Goal: Transaction & Acquisition: Purchase product/service

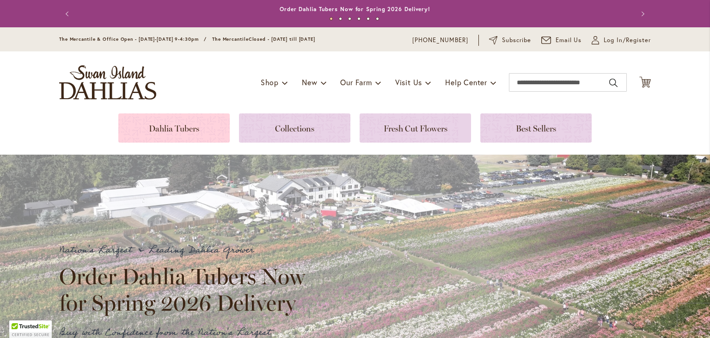
click at [159, 135] on link at bounding box center [173, 127] width 111 height 29
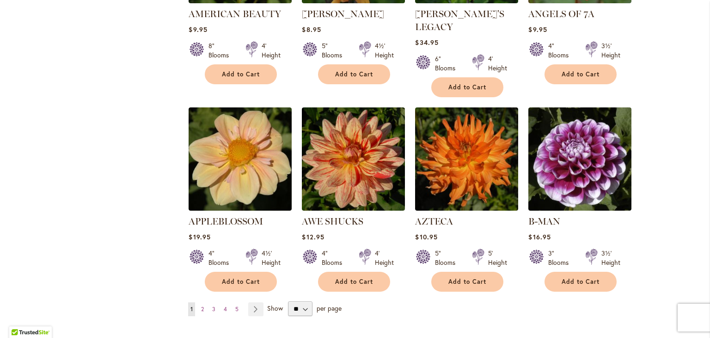
scroll to position [750, 0]
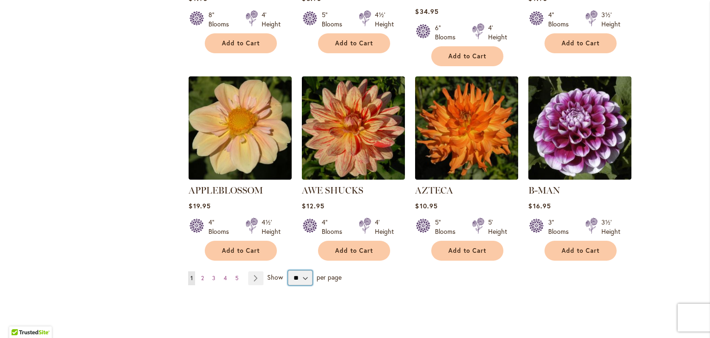
click at [301, 270] on select "** ** ** **" at bounding box center [300, 277] width 25 height 15
select select "**"
click at [288, 270] on select "** ** ** **" at bounding box center [300, 277] width 25 height 15
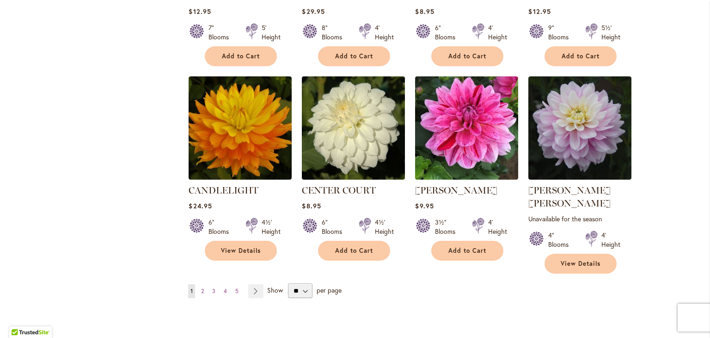
scroll to position [3109, 0]
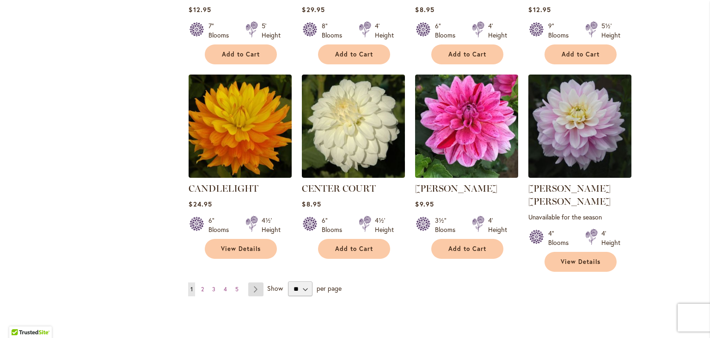
click at [257, 282] on link "Page Next" at bounding box center [255, 289] width 15 height 14
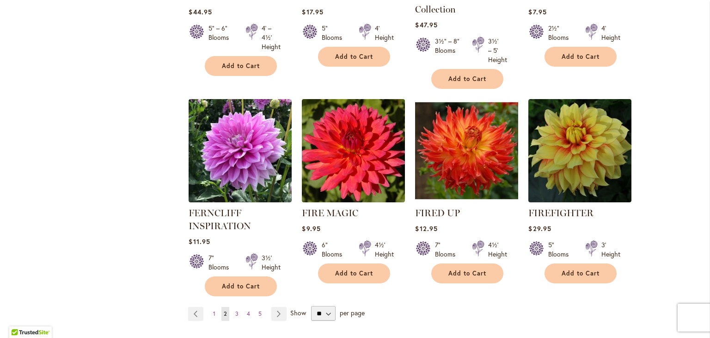
scroll to position [3197, 0]
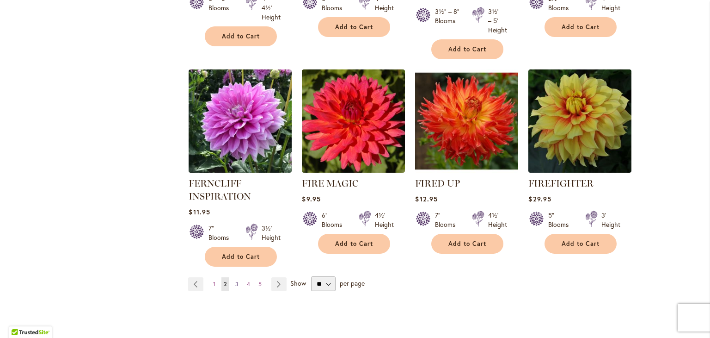
click at [235, 277] on link "Page 3" at bounding box center [237, 284] width 8 height 14
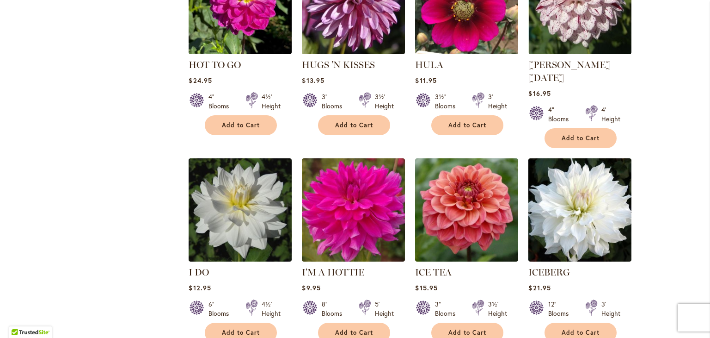
scroll to position [3164, 0]
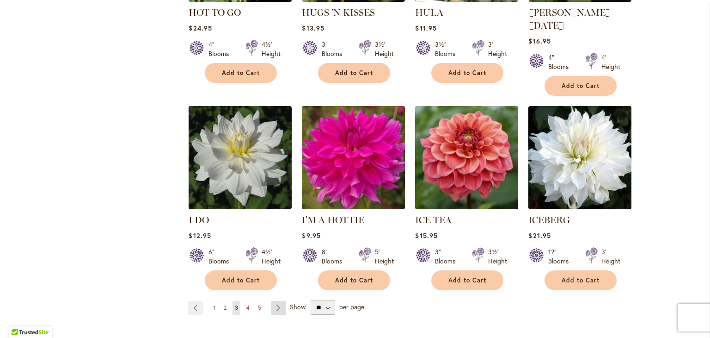
click at [277, 301] on link "Page Next" at bounding box center [278, 308] width 15 height 14
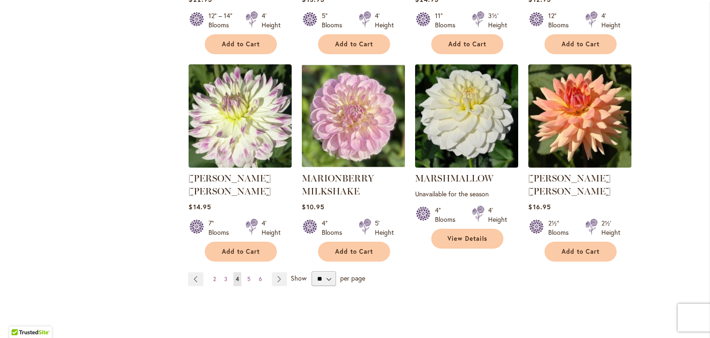
scroll to position [3186, 0]
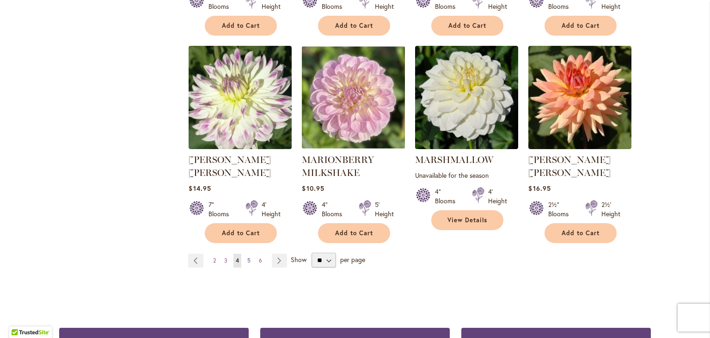
click at [247, 257] on span "5" at bounding box center [248, 260] width 3 height 7
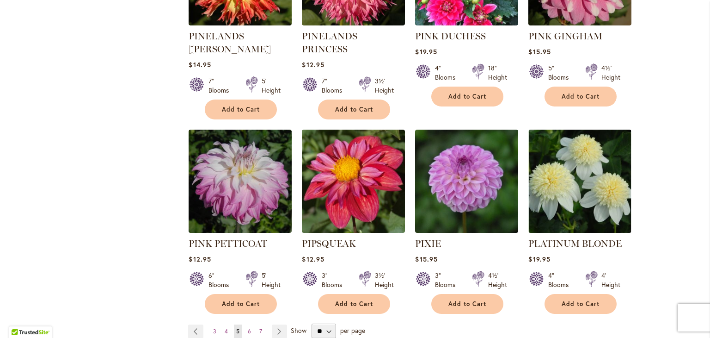
scroll to position [3106, 0]
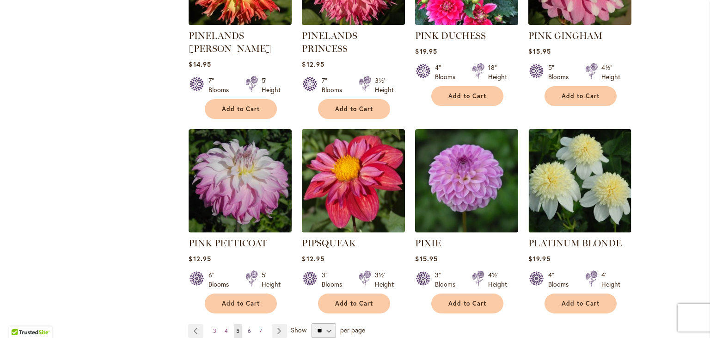
click at [248, 327] on span "6" at bounding box center [249, 330] width 3 height 7
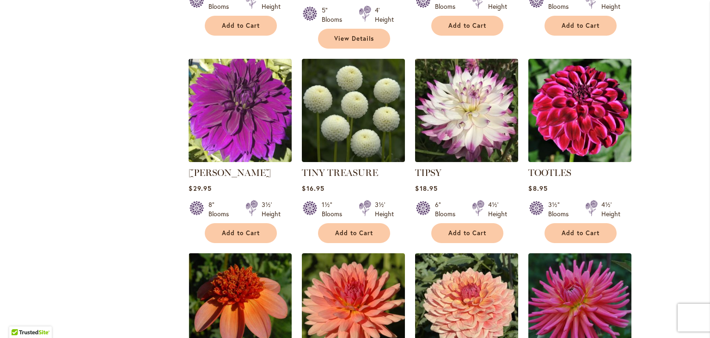
scroll to position [3090, 0]
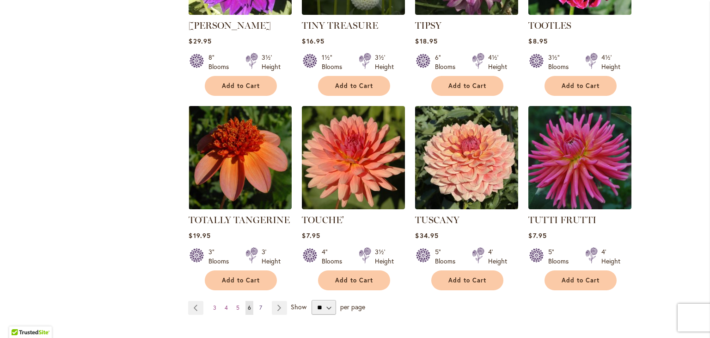
click at [257, 301] on link "Page 7" at bounding box center [260, 308] width 7 height 14
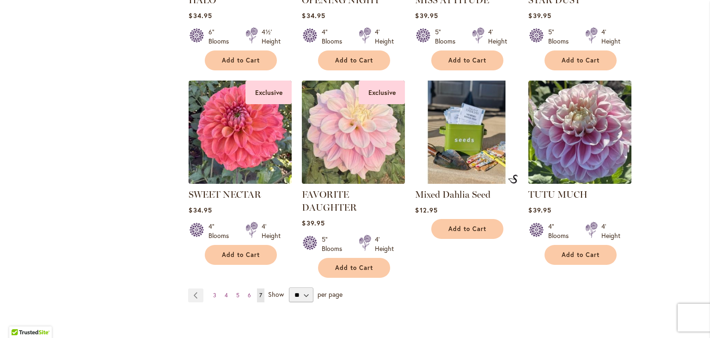
scroll to position [1718, 0]
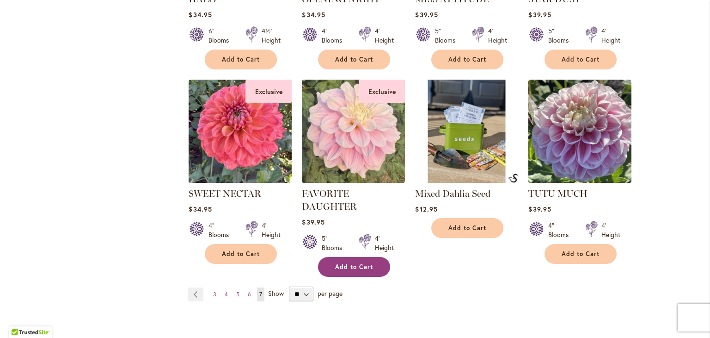
click at [373, 257] on button "Add to Cart" at bounding box center [354, 267] width 72 height 20
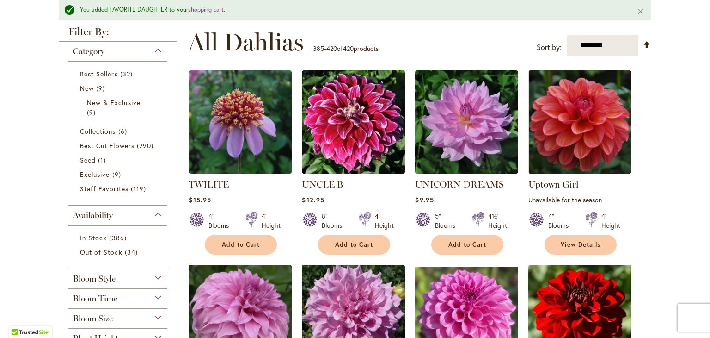
scroll to position [174, 0]
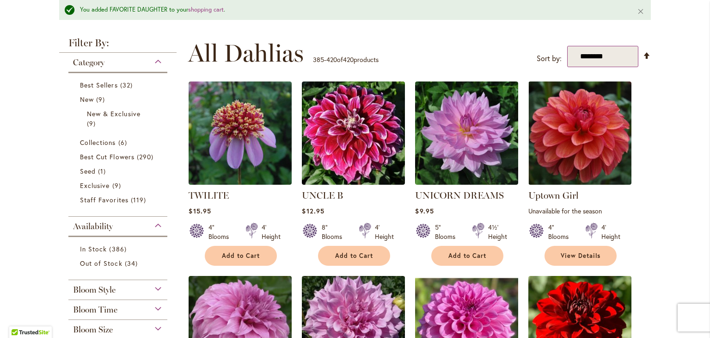
click at [602, 49] on select "**********" at bounding box center [602, 56] width 71 height 21
select select "**********"
click at [567, 46] on select "**********" at bounding box center [602, 56] width 71 height 21
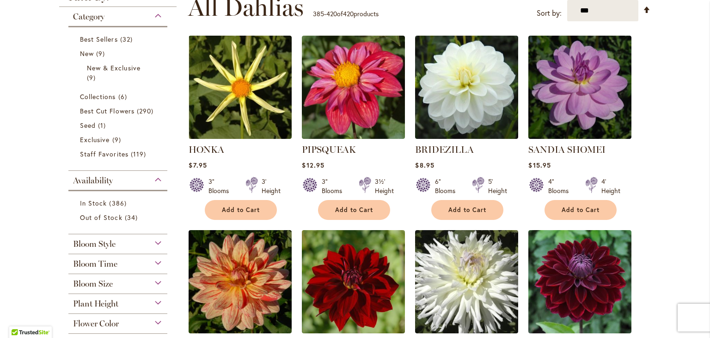
scroll to position [196, 0]
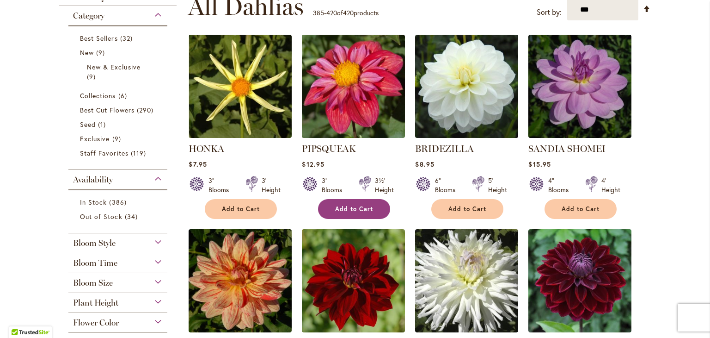
click at [359, 203] on button "Add to Cart" at bounding box center [354, 209] width 72 height 20
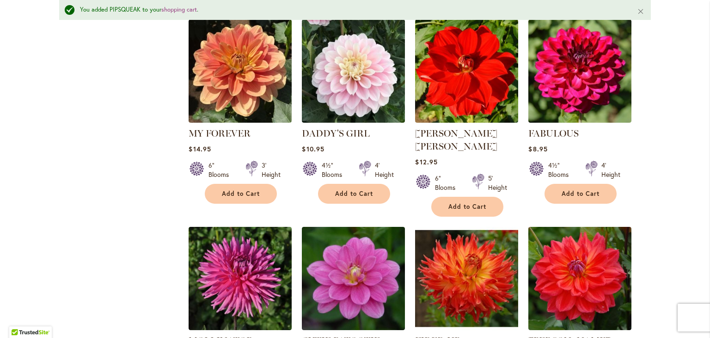
scroll to position [1028, 0]
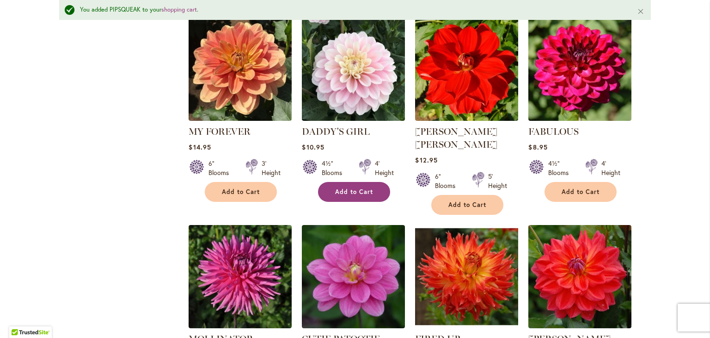
click at [359, 188] on span "Add to Cart" at bounding box center [354, 192] width 38 height 8
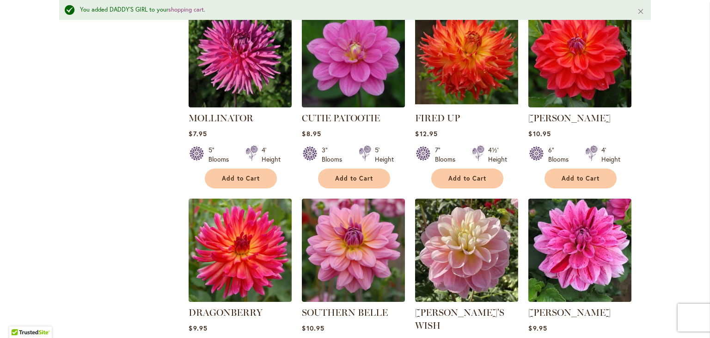
scroll to position [1391, 0]
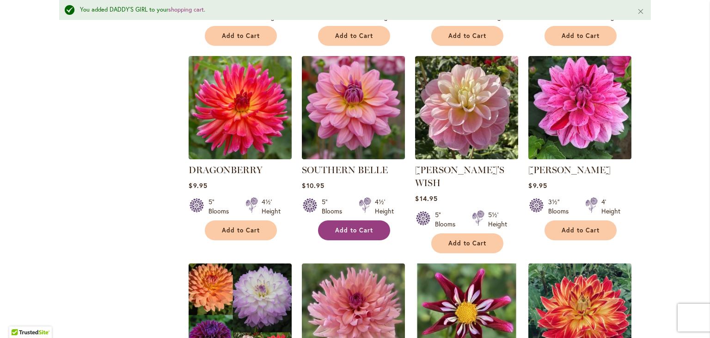
click at [367, 226] on span "Add to Cart" at bounding box center [354, 230] width 38 height 8
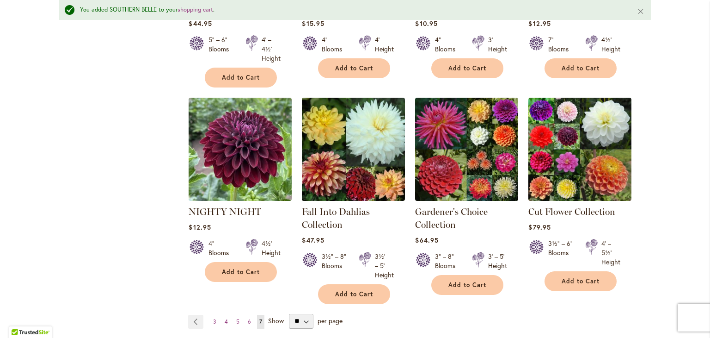
scroll to position [1760, 0]
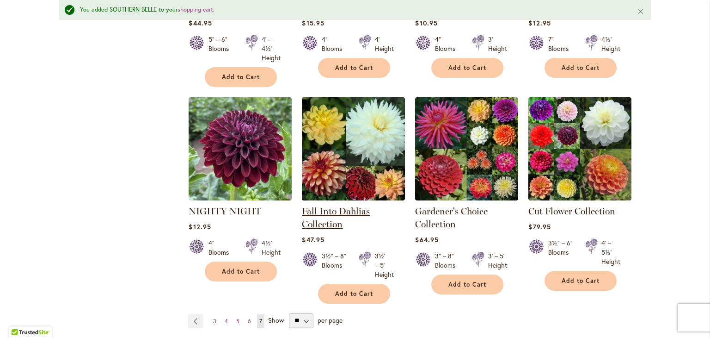
click at [350, 205] on link "Fall Into Dahlias Collection" at bounding box center [336, 217] width 68 height 24
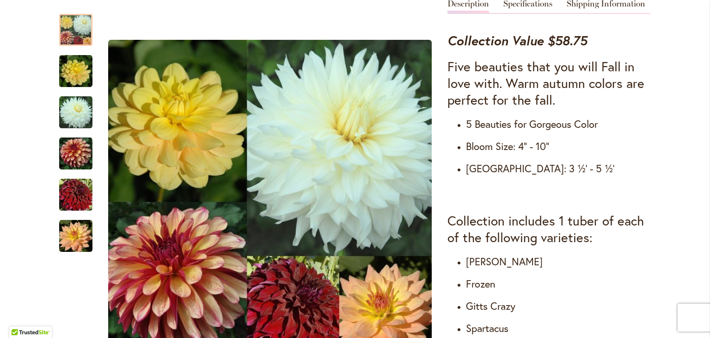
scroll to position [407, 0]
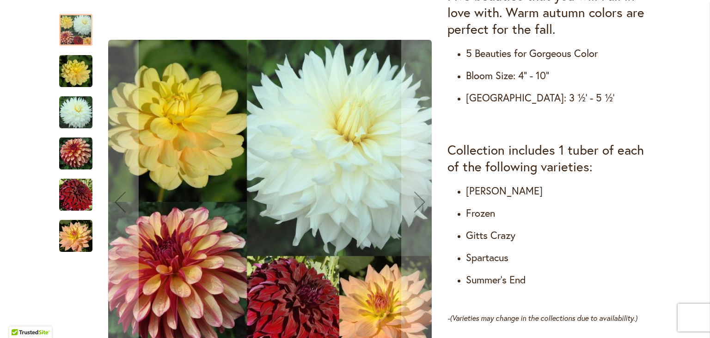
click at [68, 153] on img "Fall Into Dahlias Collection" at bounding box center [75, 153] width 33 height 33
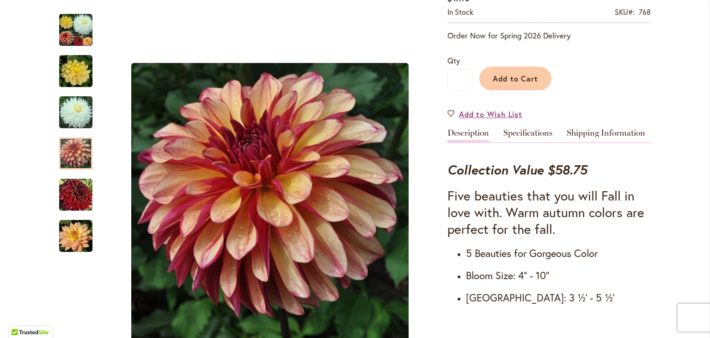
scroll to position [0, 0]
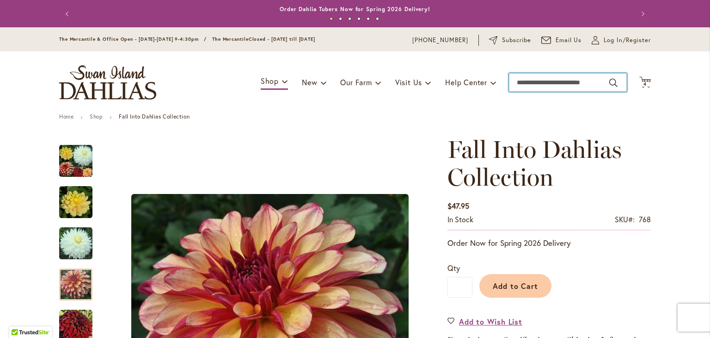
click at [527, 82] on input "Search" at bounding box center [568, 82] width 118 height 18
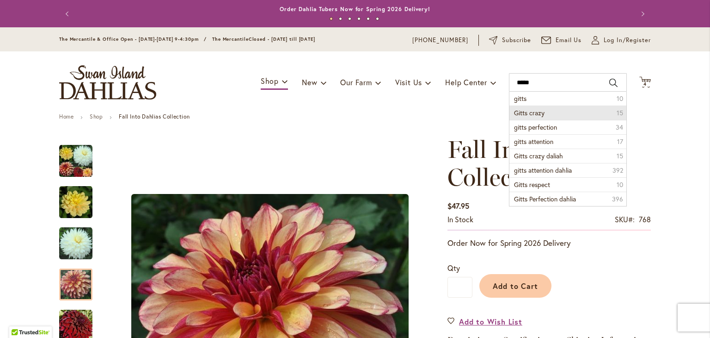
click at [517, 110] on span "Gitts crazy" at bounding box center [529, 112] width 31 height 9
type input "**********"
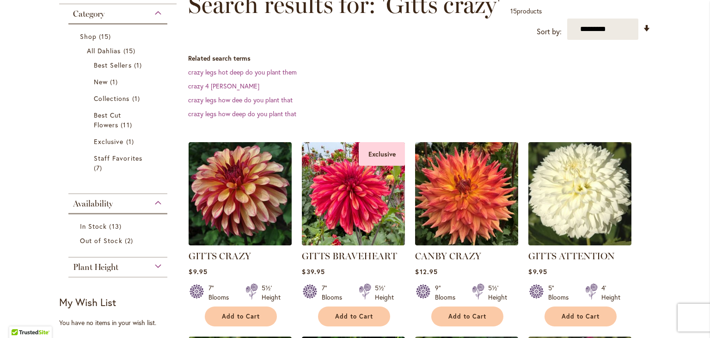
scroll to position [161, 0]
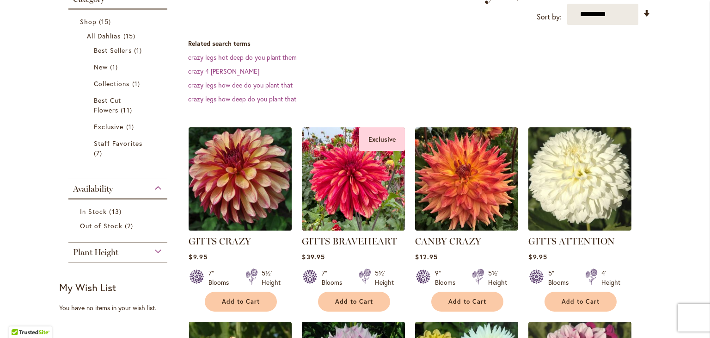
click at [224, 178] on img at bounding box center [240, 179] width 108 height 108
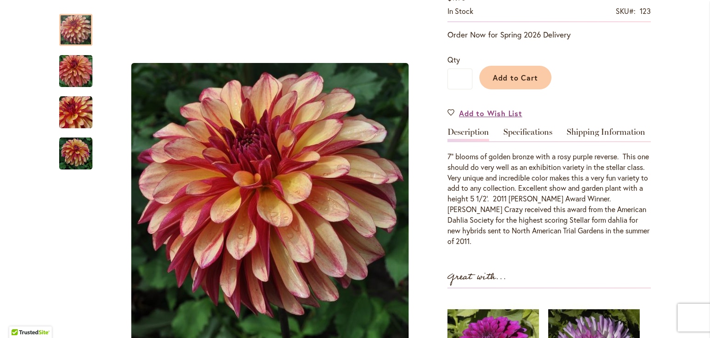
scroll to position [187, 0]
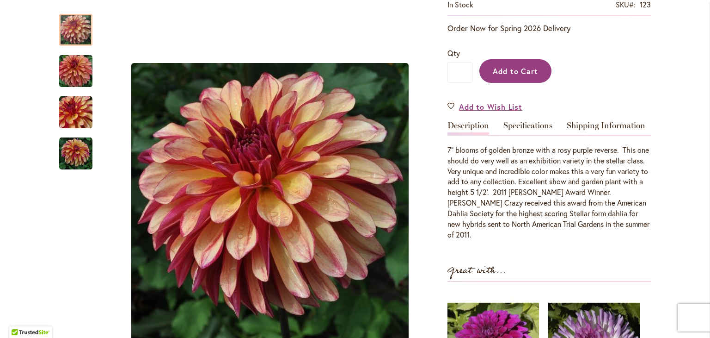
click at [516, 71] on span "Add to Cart" at bounding box center [516, 71] width 46 height 10
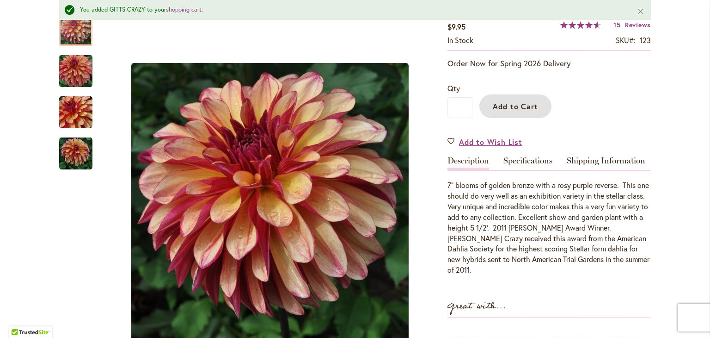
scroll to position [0, 0]
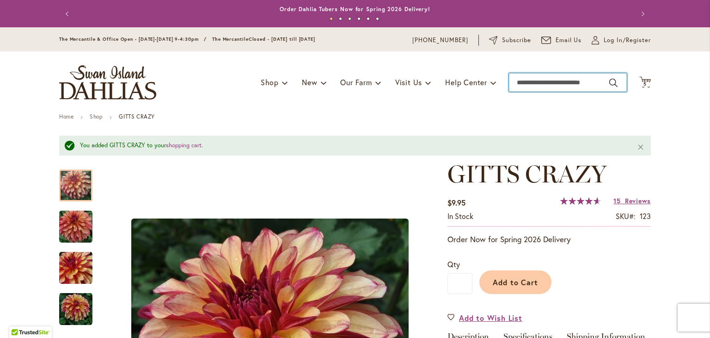
click at [537, 83] on input "Search" at bounding box center [568, 82] width 118 height 18
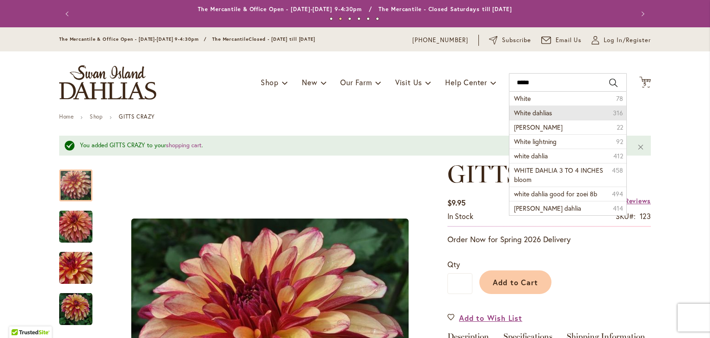
click at [540, 112] on span "White dahlias" at bounding box center [533, 112] width 38 height 9
type input "**********"
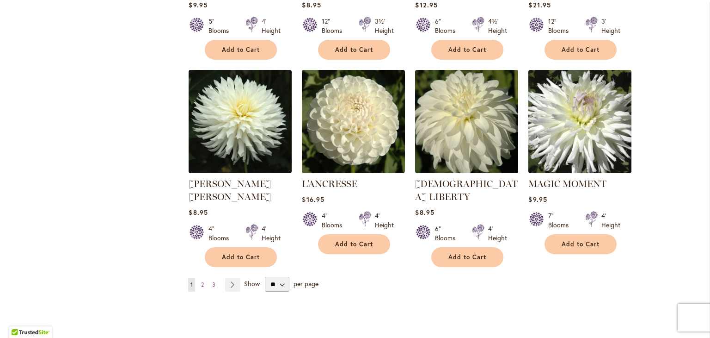
scroll to position [742, 0]
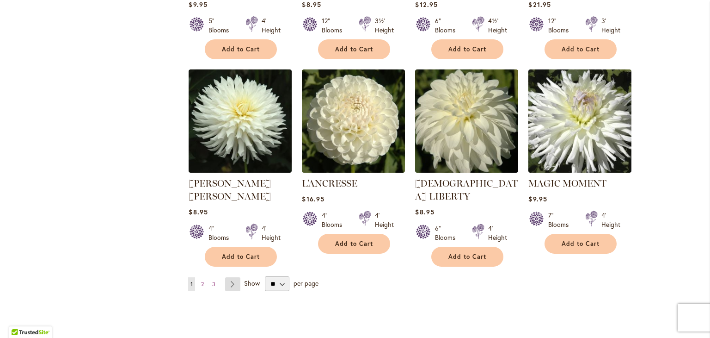
click at [231, 277] on link "Page Next" at bounding box center [232, 284] width 15 height 14
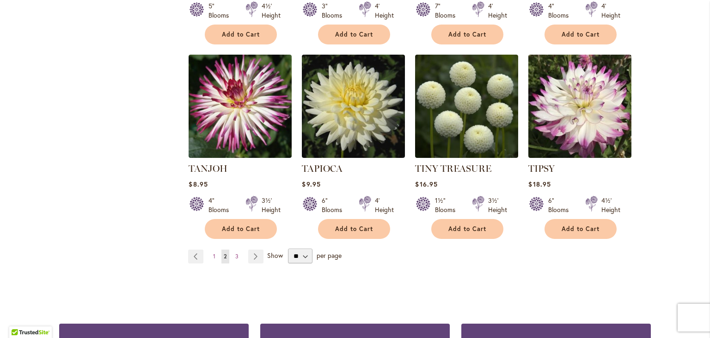
scroll to position [756, 0]
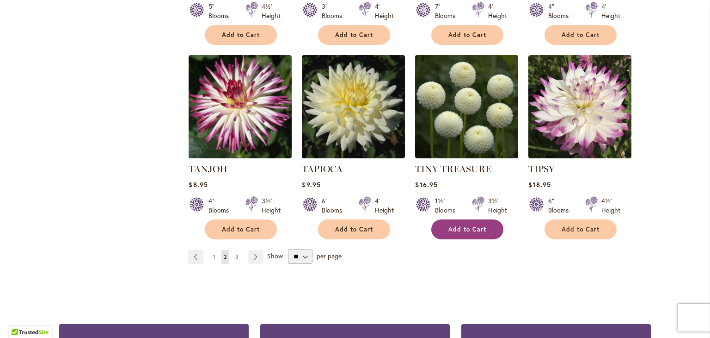
click at [439, 219] on button "Add to Cart" at bounding box center [467, 229] width 72 height 20
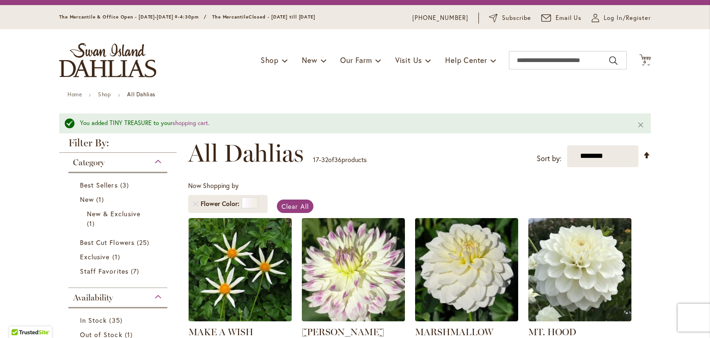
scroll to position [0, 0]
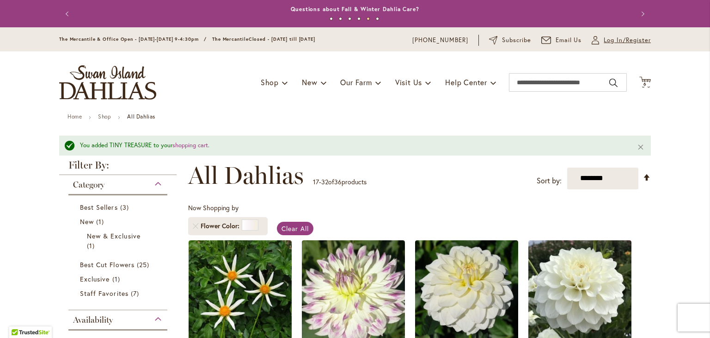
click at [607, 39] on span "Log In/Register" at bounding box center [627, 40] width 47 height 9
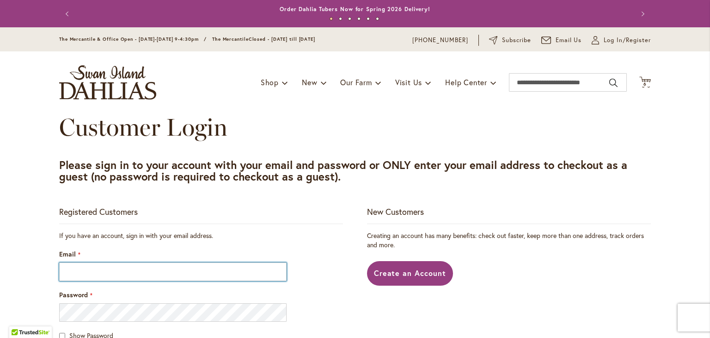
click at [176, 270] on input "Email" at bounding box center [173, 271] width 228 height 18
type input "**********"
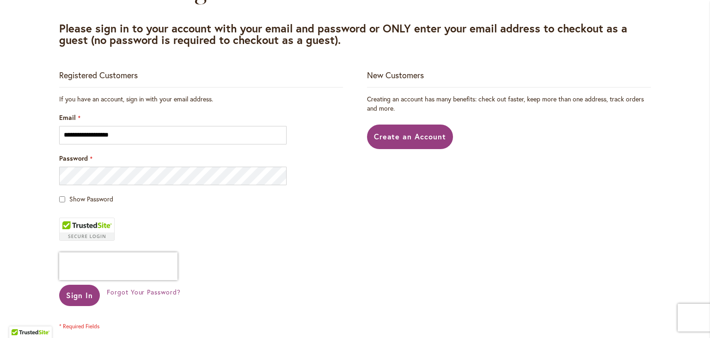
scroll to position [158, 0]
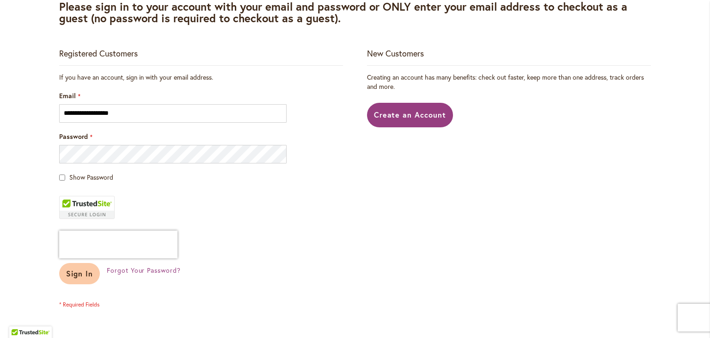
click at [78, 271] on span "Sign In" at bounding box center [79, 273] width 27 height 10
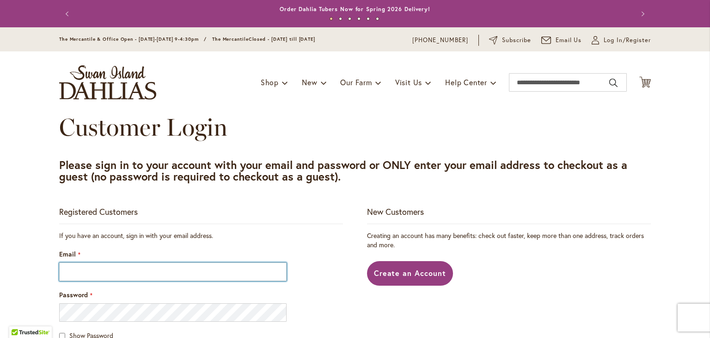
drag, startPoint x: 0, startPoint y: 0, endPoint x: 78, endPoint y: 271, distance: 281.6
click at [78, 271] on input "Email" at bounding box center [173, 271] width 228 height 18
type input "**********"
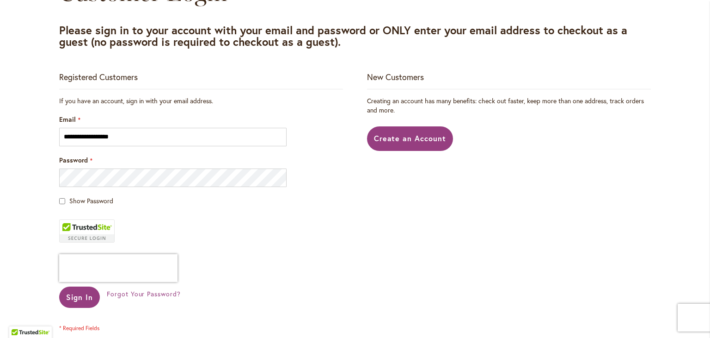
scroll to position [136, 0]
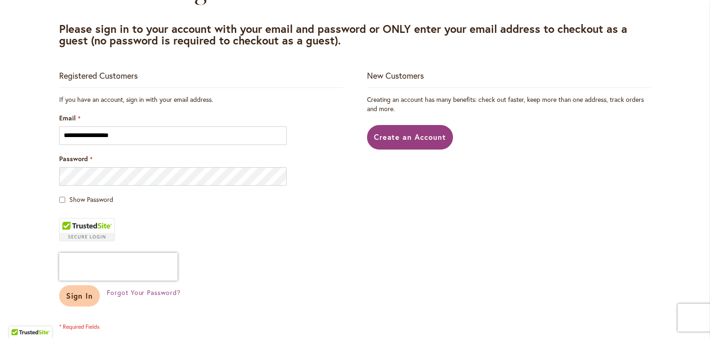
click at [74, 296] on span "Sign In" at bounding box center [79, 295] width 27 height 10
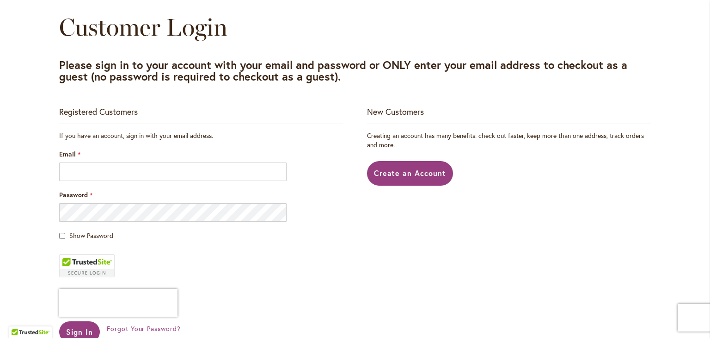
scroll to position [101, 0]
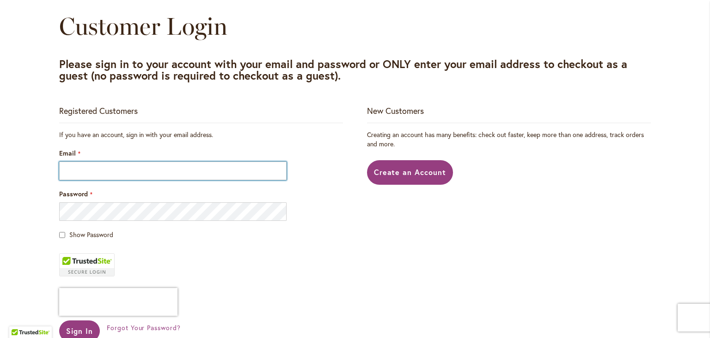
click at [98, 168] on input "Email" at bounding box center [173, 170] width 228 height 18
type input "**********"
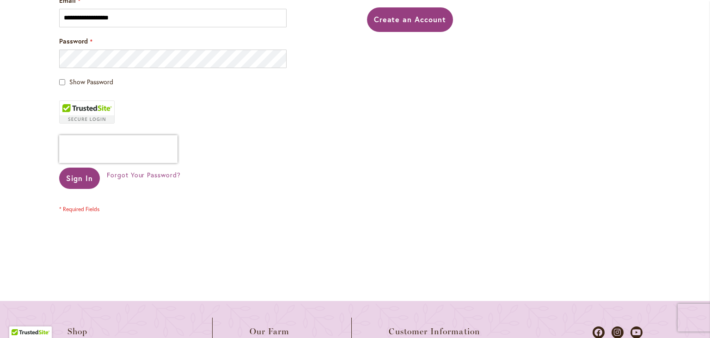
scroll to position [264, 0]
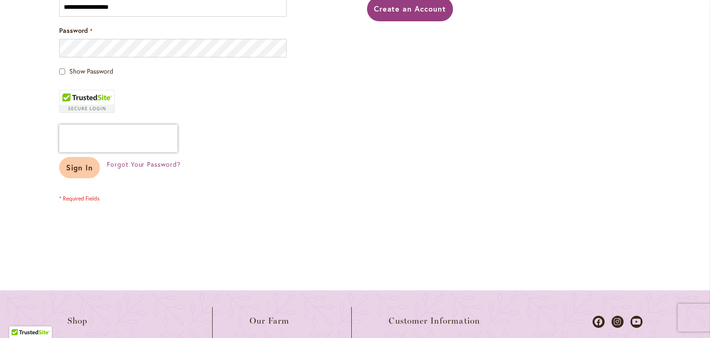
click at [75, 166] on span "Sign In" at bounding box center [79, 167] width 27 height 10
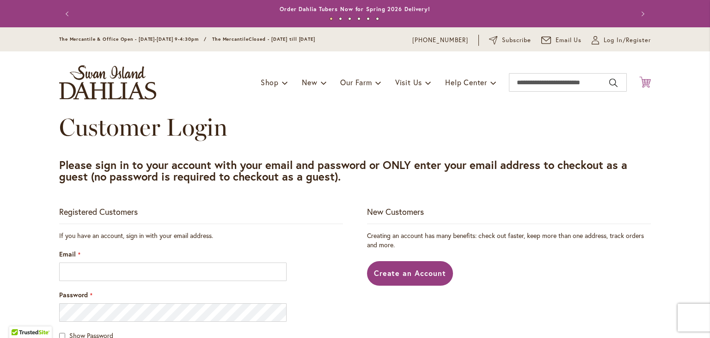
click at [642, 80] on icon "Cart .cls-1 { fill: #231f20; }" at bounding box center [646, 82] width 12 height 12
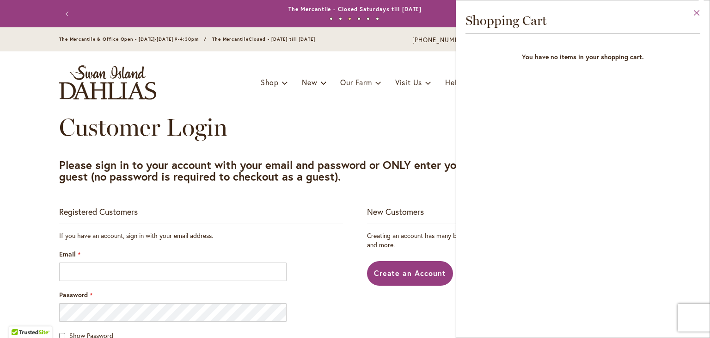
click at [696, 13] on button "Close" at bounding box center [696, 14] width 25 height 29
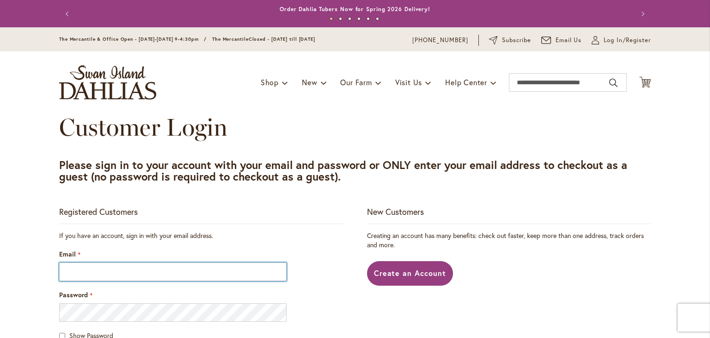
click at [75, 276] on input "Email" at bounding box center [173, 271] width 228 height 18
type input "**********"
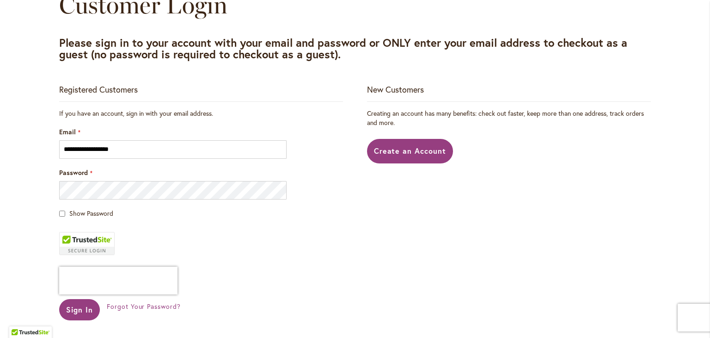
scroll to position [135, 0]
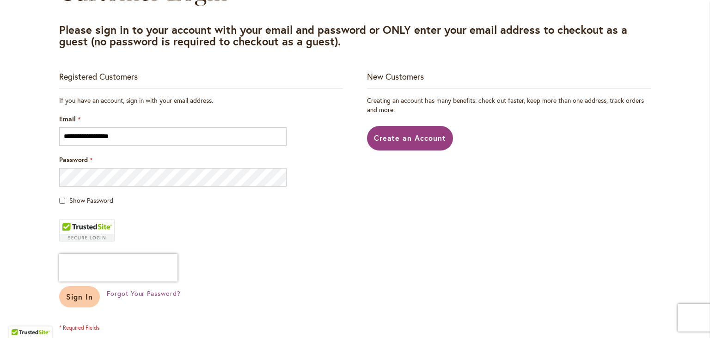
click at [72, 301] on span "Sign In" at bounding box center [79, 296] width 27 height 10
